Goal: Transaction & Acquisition: Purchase product/service

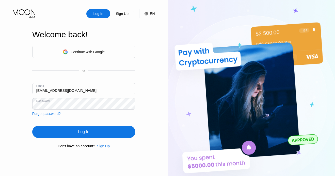
click at [51, 136] on div "Log In" at bounding box center [83, 132] width 103 height 12
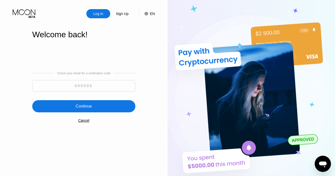
click at [93, 83] on input at bounding box center [83, 85] width 103 height 11
type input "698489"
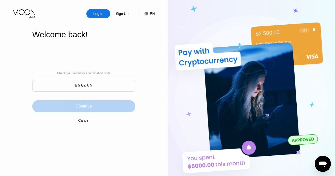
click at [76, 106] on div "Continue" at bounding box center [84, 106] width 16 height 5
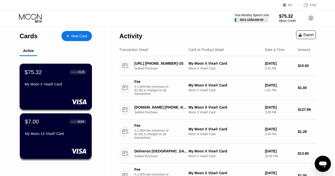
click at [68, 78] on div "$75.32 ● ● ● ● 4126 My Moon X Visa® Card" at bounding box center [56, 79] width 62 height 20
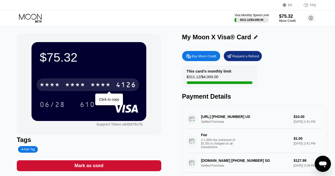
click at [103, 86] on div "* * * *" at bounding box center [100, 85] width 20 height 8
click at [86, 83] on div "4513 6500 2746 4126" at bounding box center [88, 84] width 103 height 13
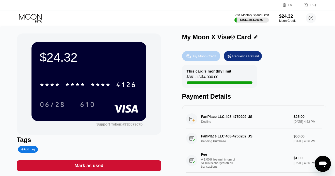
click at [201, 58] on div "Buy Moon Credit" at bounding box center [204, 56] width 25 height 4
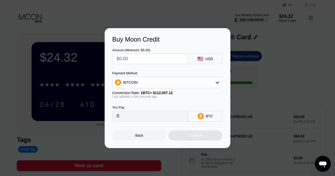
click at [134, 83] on div "BITCOIN" at bounding box center [130, 82] width 14 height 4
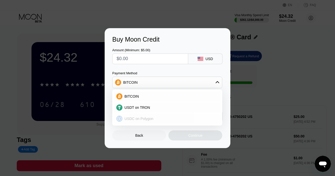
click at [128, 117] on span "USDC on Polygon" at bounding box center [138, 119] width 29 height 4
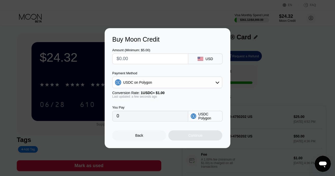
click at [140, 117] on input "0" at bounding box center [149, 116] width 67 height 10
click at [149, 62] on input "text" at bounding box center [149, 59] width 67 height 10
type input "$5"
type input "5.00000000"
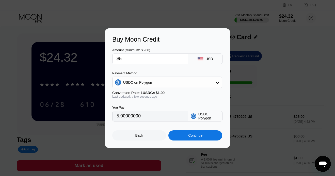
type input "$5"
click at [189, 136] on div "Continue" at bounding box center [195, 135] width 14 height 4
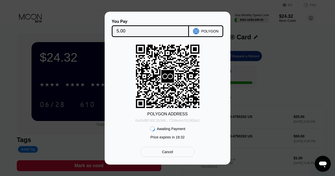
click at [160, 121] on div "0x43dBF30C2b366...7338eAA7019E6e2" at bounding box center [167, 120] width 64 height 4
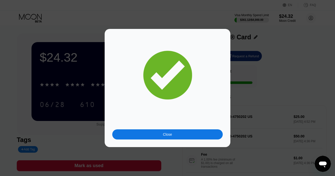
click at [168, 136] on div "Close" at bounding box center [167, 134] width 9 height 4
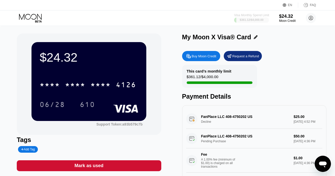
click at [250, 19] on div "$361.12 / $4,000.00" at bounding box center [252, 19] width 24 height 3
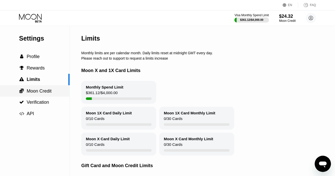
click at [47, 92] on span "Moon Credit" at bounding box center [39, 91] width 25 height 5
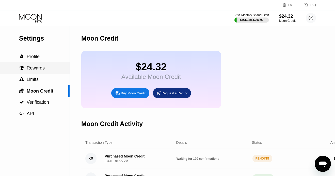
click at [40, 68] on span "Rewards" at bounding box center [36, 67] width 18 height 5
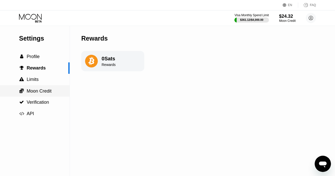
click at [33, 90] on span "Moon Credit" at bounding box center [39, 91] width 25 height 5
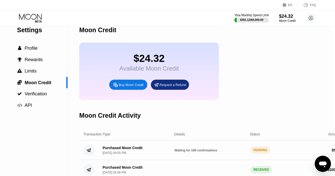
scroll to position [8, 3]
